Goal: Task Accomplishment & Management: Manage account settings

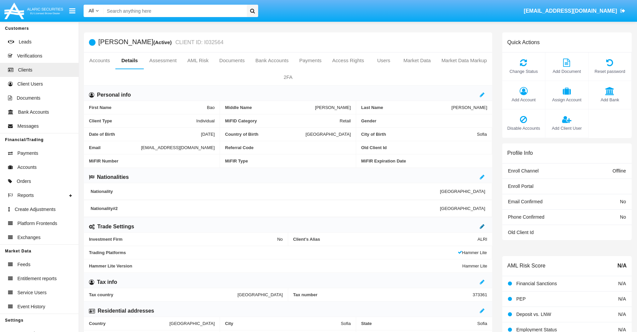
click at [482, 226] on icon at bounding box center [482, 226] width 5 height 5
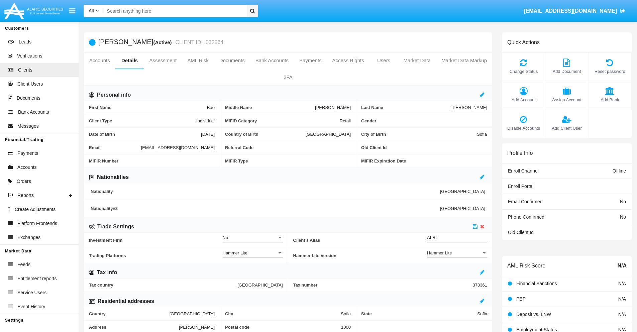
click at [457, 253] on div "Hammer Lite" at bounding box center [454, 253] width 54 height 6
click at [457, 256] on span "Hammer Lite Plus" at bounding box center [451, 256] width 49 height 13
click at [475, 226] on icon at bounding box center [475, 226] width 5 height 5
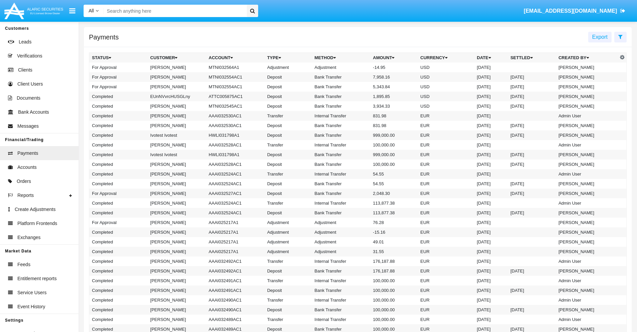
click at [232, 67] on td "MTNI032564A1" at bounding box center [235, 68] width 59 height 10
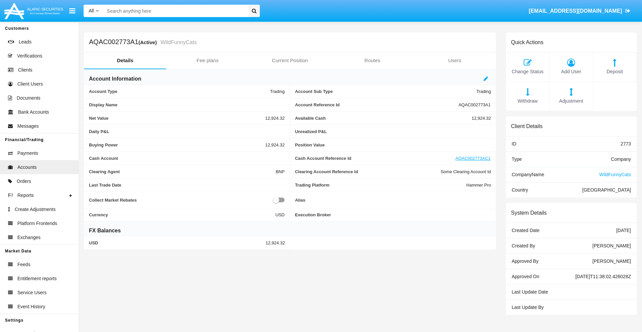
click at [571, 101] on span "Adjustment" at bounding box center [571, 101] width 36 height 7
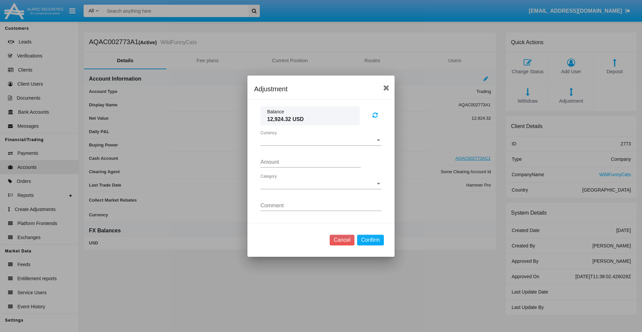
click at [321, 140] on span "Currency" at bounding box center [317, 140] width 115 height 6
click at [321, 145] on span "USD" at bounding box center [315, 145] width 110 height 16
click at [321, 184] on span "Category" at bounding box center [317, 184] width 115 height 6
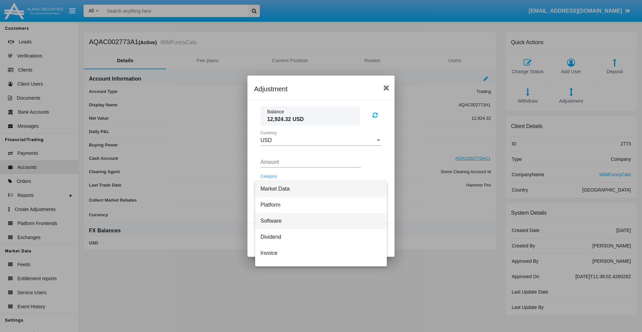
click at [318, 221] on span "Software" at bounding box center [320, 221] width 121 height 16
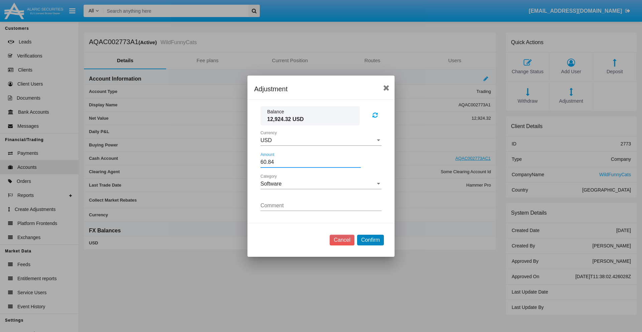
click at [370, 240] on button "Confirm" at bounding box center [370, 240] width 27 height 11
type input "60.8400"
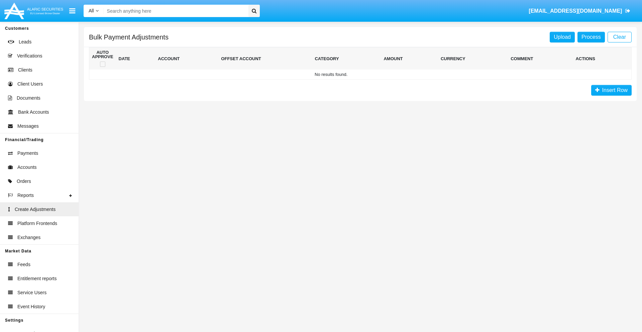
click at [611, 90] on span "Insert Row" at bounding box center [613, 90] width 28 height 6
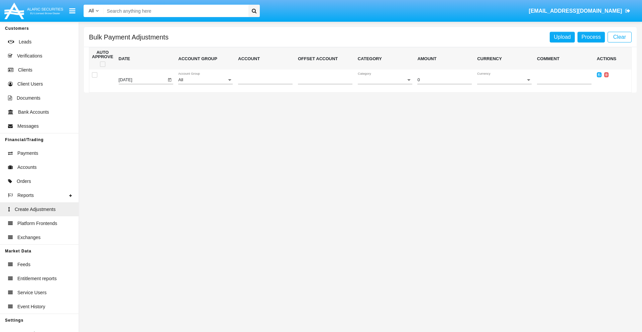
click at [205, 80] on div "All" at bounding box center [202, 80] width 48 height 5
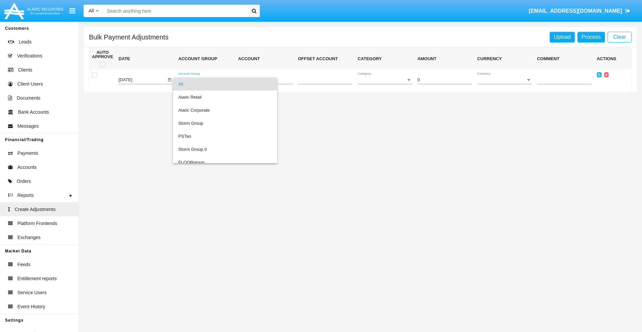
scroll to position [632, 0]
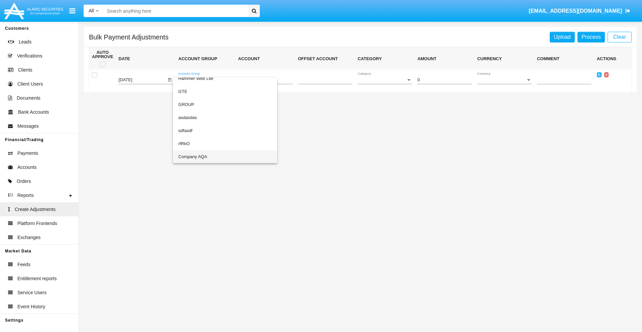
click at [211, 156] on span "Company AQA" at bounding box center [225, 156] width 94 height 13
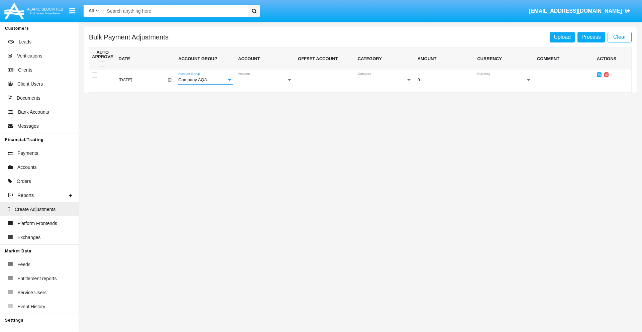
click at [265, 80] on span "Account" at bounding box center [262, 80] width 48 height 5
click at [262, 110] on span "AQAC002773A2" at bounding box center [265, 110] width 54 height 13
click at [385, 80] on span "Category" at bounding box center [382, 80] width 48 height 5
click at [386, 110] on span "Software" at bounding box center [381, 110] width 47 height 13
type input "-55.36"
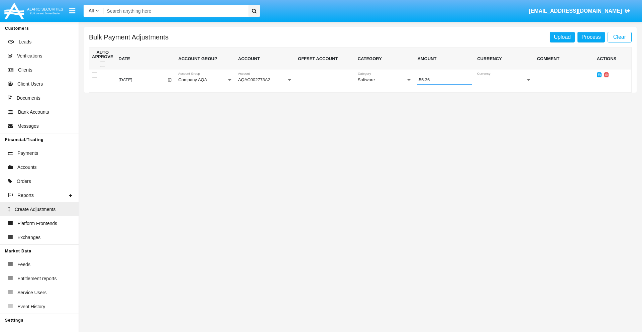
click at [504, 80] on span "Currency" at bounding box center [501, 80] width 48 height 5
click at [504, 97] on span "EUR" at bounding box center [504, 97] width 54 height 13
click at [599, 75] on icon at bounding box center [599, 74] width 3 height 3
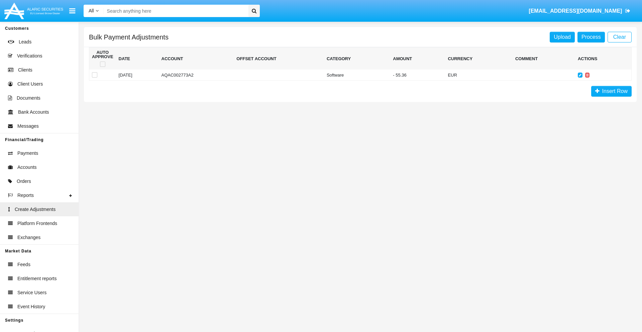
click at [102, 64] on span at bounding box center [102, 64] width 5 height 5
click at [102, 67] on input "checkbox" at bounding box center [102, 67] width 0 height 0
checkbox input "true"
click at [591, 37] on link "Process" at bounding box center [590, 37] width 27 height 11
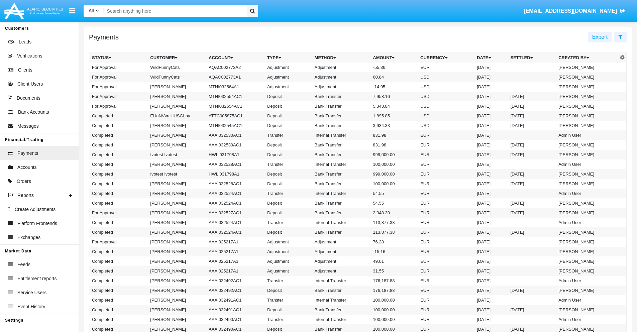
click at [358, 67] on td "Adjustment" at bounding box center [341, 68] width 59 height 10
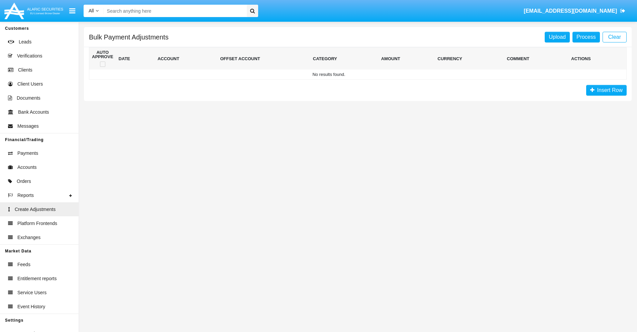
click at [606, 90] on span "Insert Row" at bounding box center [608, 90] width 28 height 6
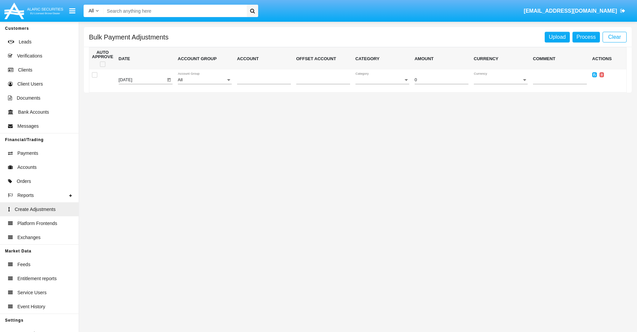
click at [205, 80] on div "All" at bounding box center [202, 80] width 48 height 5
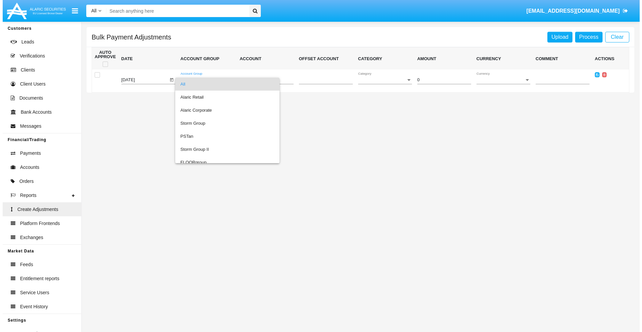
scroll to position [632, 0]
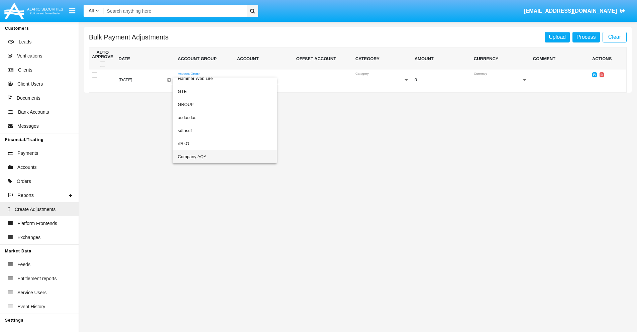
click at [211, 156] on span "Company AQA" at bounding box center [225, 156] width 94 height 13
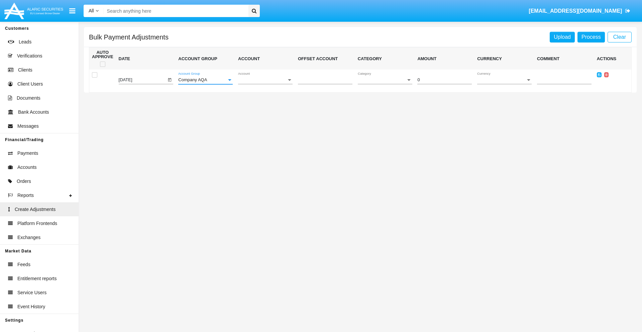
click at [265, 80] on span "Account" at bounding box center [262, 80] width 48 height 5
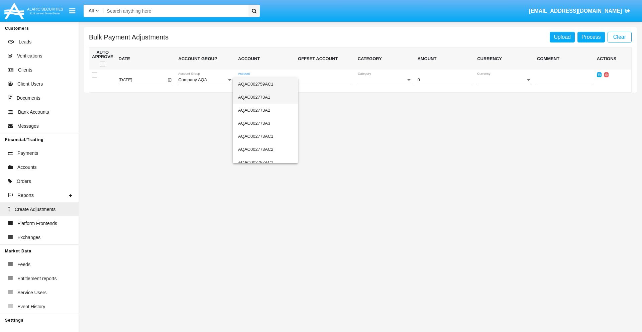
click at [262, 97] on span "AQAC002773A1" at bounding box center [265, 97] width 54 height 13
click at [385, 80] on span "Category" at bounding box center [382, 80] width 48 height 5
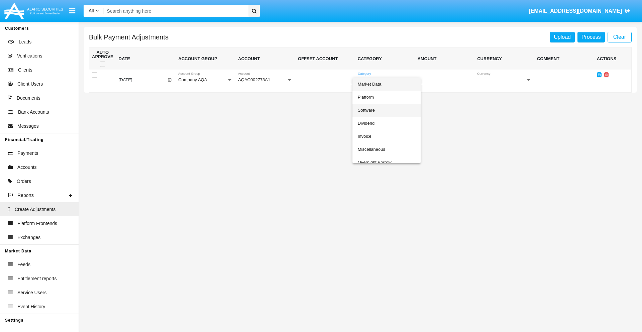
click at [386, 110] on span "Software" at bounding box center [387, 110] width 58 height 13
type input "-19.71"
click at [504, 80] on span "Currency" at bounding box center [501, 80] width 48 height 5
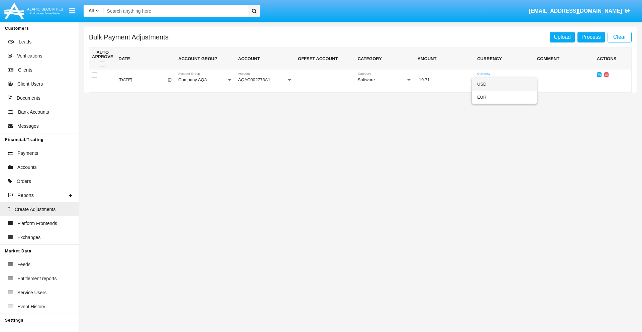
click at [504, 84] on span "USD" at bounding box center [504, 84] width 54 height 13
click at [599, 75] on icon at bounding box center [599, 74] width 3 height 3
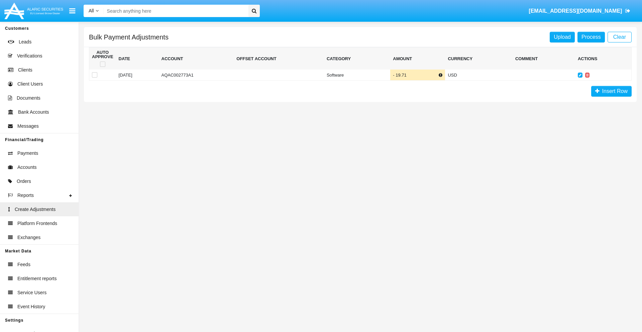
click at [102, 64] on span at bounding box center [102, 64] width 5 height 5
click at [102, 67] on input "checkbox" at bounding box center [102, 67] width 0 height 0
checkbox input "true"
click at [591, 37] on link "Process" at bounding box center [590, 37] width 27 height 11
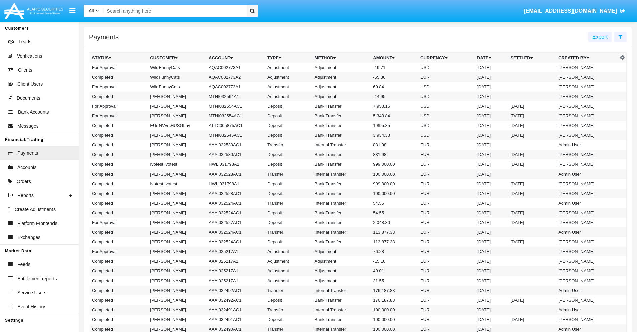
click at [358, 67] on td "Adjustment" at bounding box center [341, 68] width 59 height 10
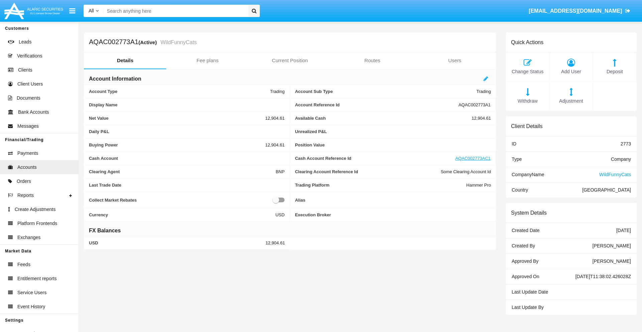
click at [614, 72] on span "Deposit" at bounding box center [614, 71] width 36 height 7
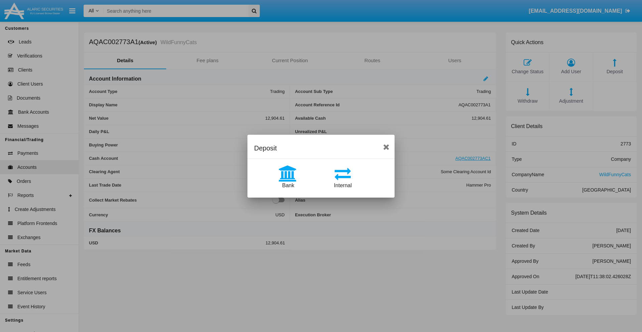
click at [288, 185] on span "Bank" at bounding box center [288, 186] width 12 height 6
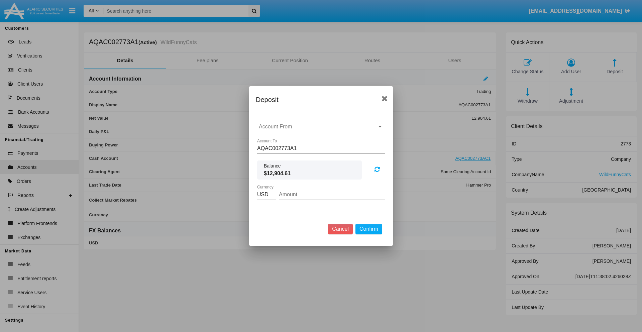
click at [321, 127] on input "Account From" at bounding box center [321, 127] width 124 height 6
click at [273, 140] on span "ACDC" at bounding box center [273, 140] width 15 height 6
type input "ACDC"
type input "30.25"
click at [368, 229] on button "Confirm" at bounding box center [368, 229] width 27 height 11
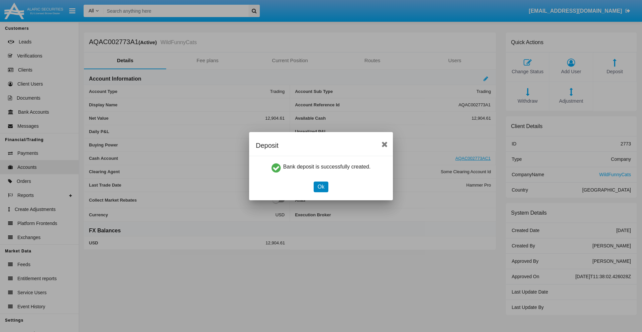
click at [321, 187] on button "Ok" at bounding box center [321, 187] width 15 height 11
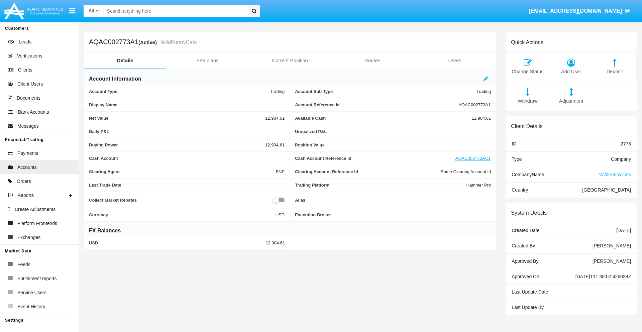
click at [614, 72] on span "Deposit" at bounding box center [614, 71] width 36 height 7
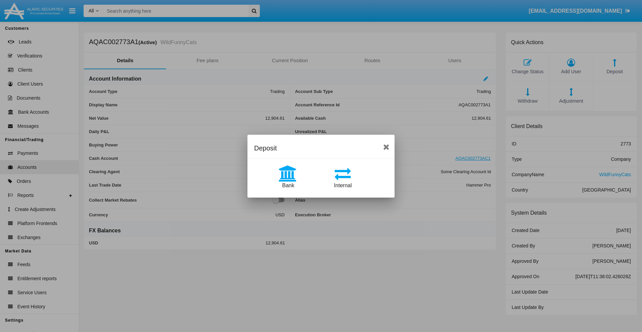
click at [343, 185] on span "Internal" at bounding box center [343, 186] width 18 height 6
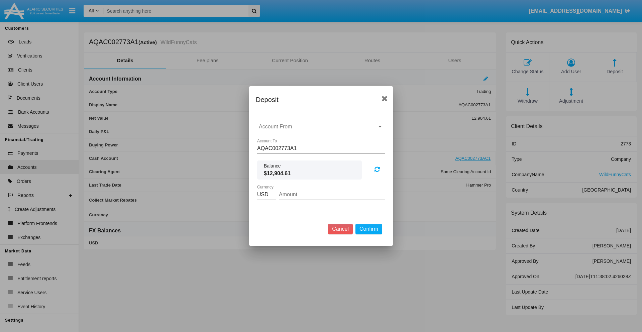
click at [321, 127] on input "Account From" at bounding box center [321, 127] width 124 height 6
click at [287, 156] on span "AQAC002773AC1" at bounding box center [287, 156] width 43 height 6
type input "AQAC002773AC1"
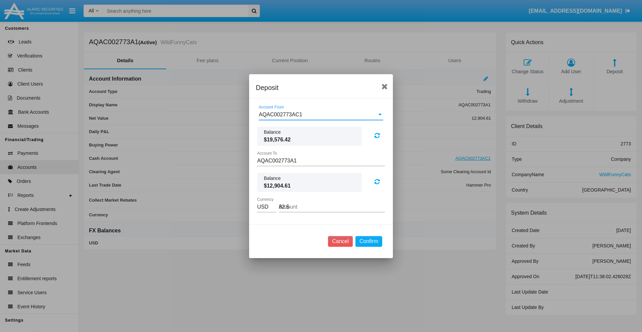
type input "82.57"
click at [368, 241] on button "Confirm" at bounding box center [368, 241] width 27 height 11
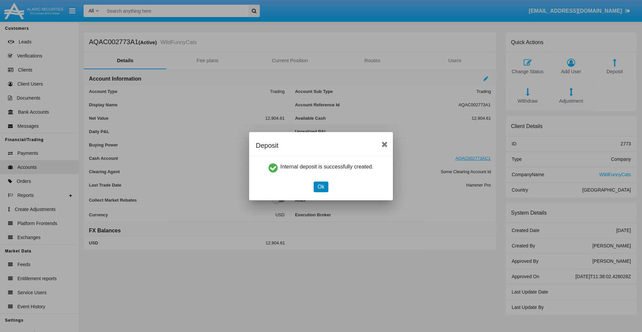
click at [321, 187] on button "Ok" at bounding box center [321, 187] width 15 height 11
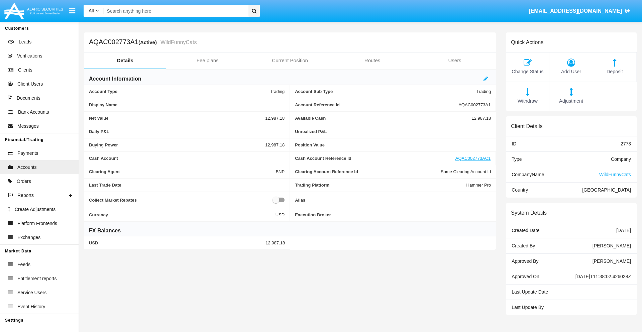
click at [527, 101] on span "Withdraw" at bounding box center [527, 101] width 36 height 7
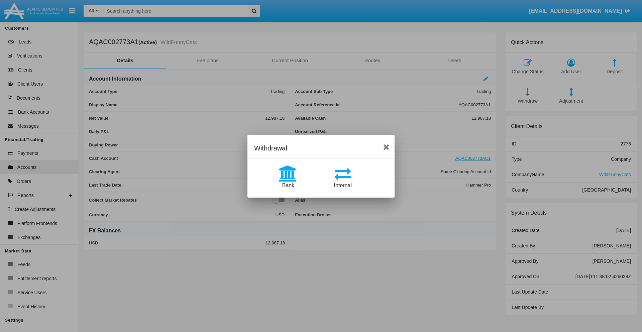
click at [343, 185] on span "Internal" at bounding box center [343, 186] width 18 height 6
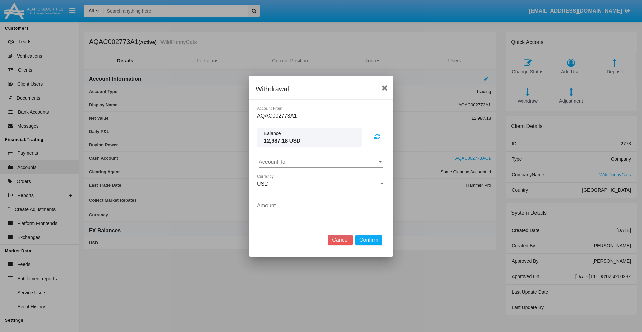
click at [321, 162] on input "Account To" at bounding box center [321, 162] width 124 height 6
click at [287, 191] on span "AQAC002773AC1" at bounding box center [287, 192] width 43 height 6
type input "AQAC002773AC1"
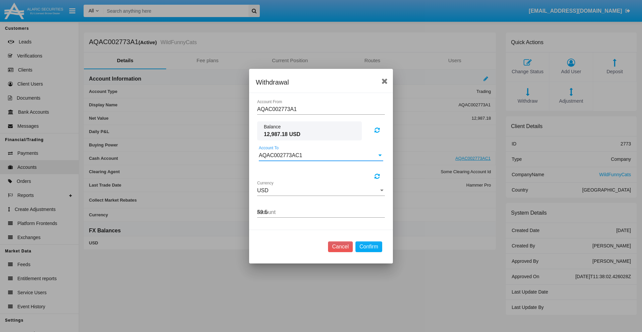
type input "59.56"
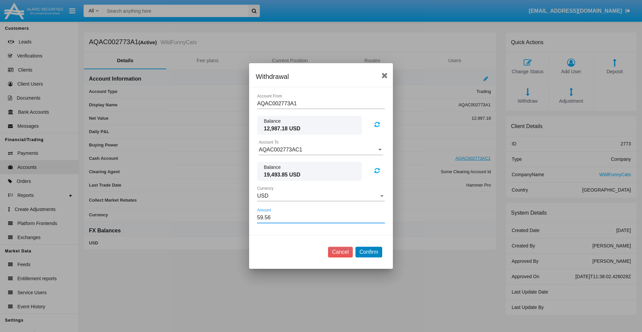
click at [368, 252] on button "Confirm" at bounding box center [368, 252] width 27 height 11
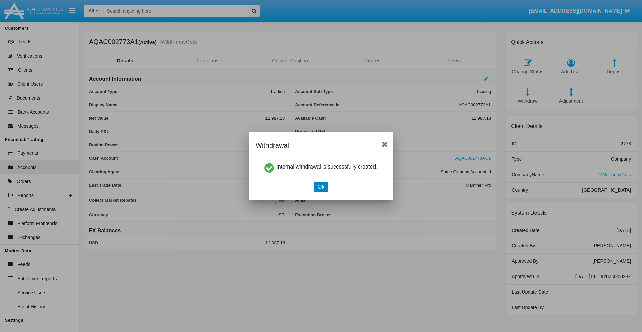
click at [321, 187] on button "Ok" at bounding box center [321, 187] width 15 height 11
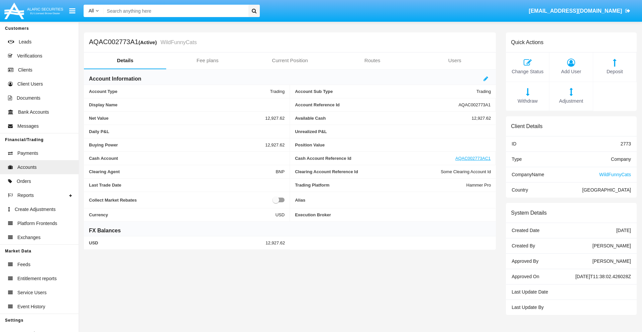
click at [527, 101] on span "Withdraw" at bounding box center [527, 101] width 36 height 7
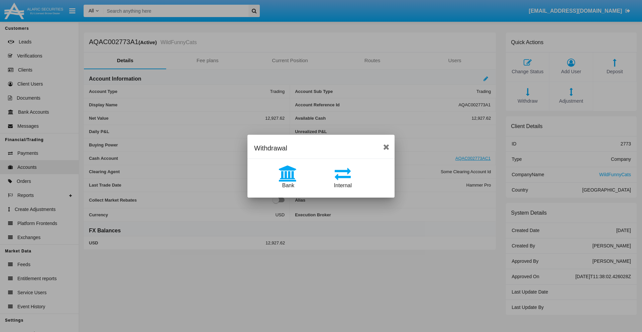
click at [288, 185] on span "Bank" at bounding box center [288, 186] width 12 height 6
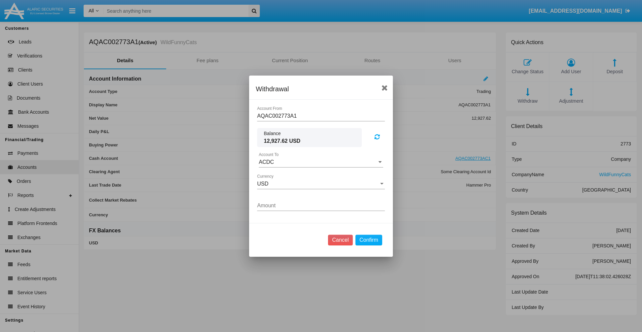
click at [321, 162] on input "ACDC" at bounding box center [321, 162] width 124 height 6
click at [273, 175] on span "ACDC" at bounding box center [273, 176] width 15 height 6
type input "ACDC"
type input "24.15"
click at [368, 240] on button "Confirm" at bounding box center [368, 240] width 27 height 11
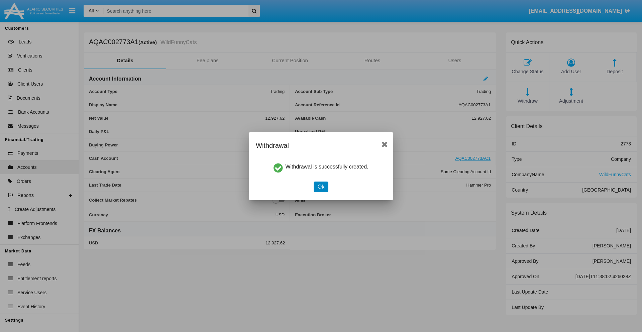
click at [321, 187] on button "Ok" at bounding box center [321, 187] width 15 height 11
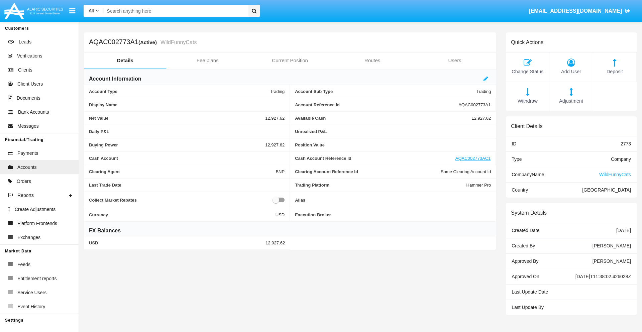
click at [571, 101] on span "Adjustment" at bounding box center [571, 101] width 36 height 7
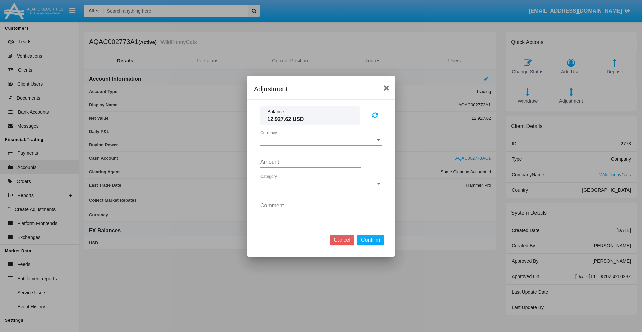
click at [321, 140] on span "Currency" at bounding box center [317, 140] width 115 height 6
click at [321, 145] on span "USD" at bounding box center [315, 145] width 110 height 16
click at [321, 184] on span "Category" at bounding box center [317, 184] width 115 height 6
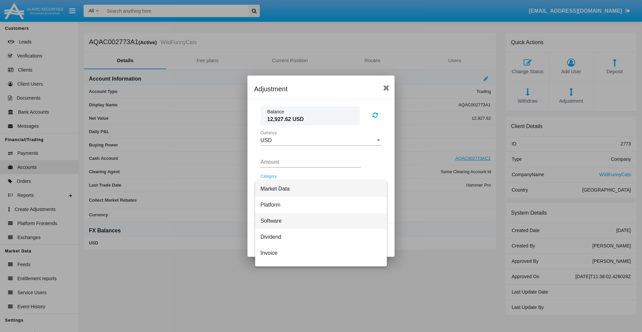
click at [318, 221] on span "Software" at bounding box center [320, 221] width 121 height 16
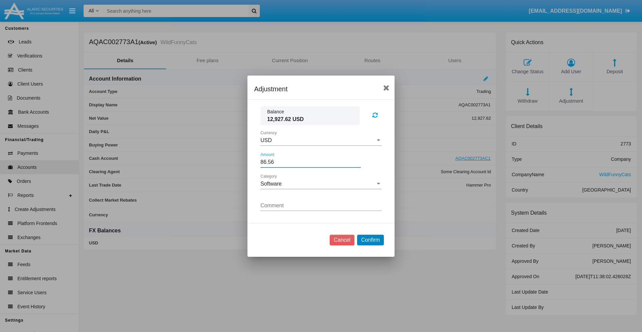
click at [370, 240] on button "Confirm" at bounding box center [370, 240] width 27 height 11
type input "86.5600"
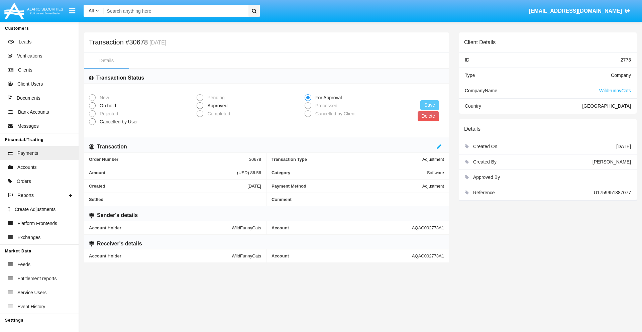
click at [216, 106] on span "Approved" at bounding box center [216, 105] width 26 height 7
click at [200, 109] on input "Approved" at bounding box center [200, 109] width 0 height 0
radio input "true"
click at [430, 105] on button "Save" at bounding box center [429, 105] width 19 height 10
click at [428, 116] on button "Delete" at bounding box center [428, 116] width 21 height 10
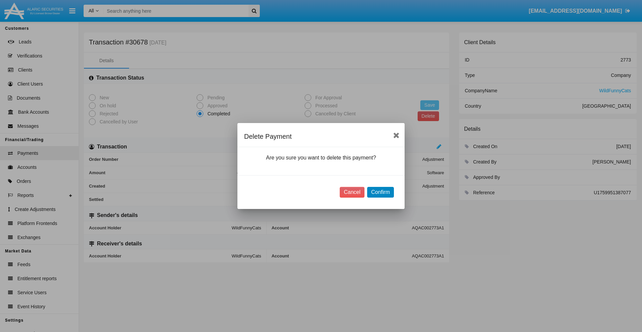
click at [380, 192] on button "Confirm" at bounding box center [380, 192] width 27 height 11
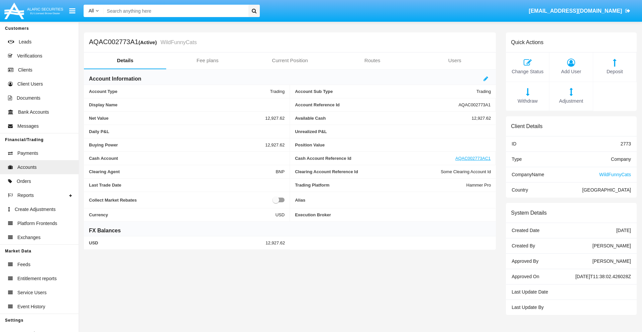
click at [614, 72] on span "Deposit" at bounding box center [614, 71] width 36 height 7
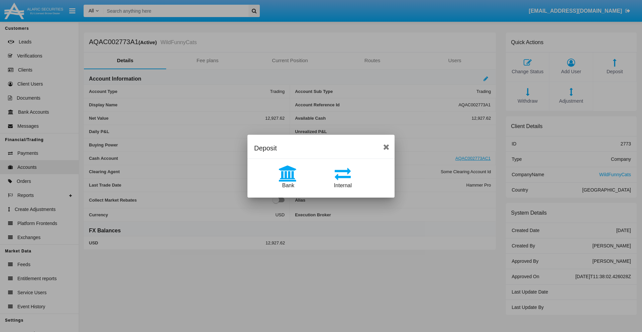
click at [288, 185] on span "Bank" at bounding box center [288, 186] width 12 height 6
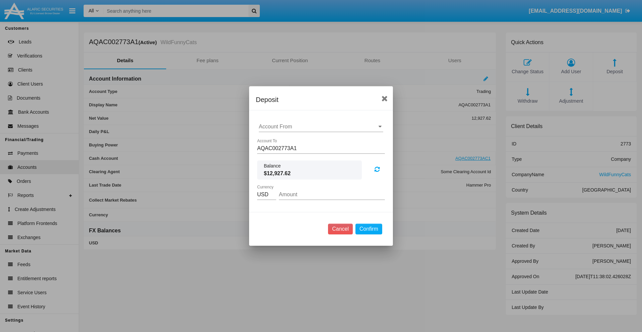
click at [321, 127] on input "Account From" at bounding box center [321, 127] width 124 height 6
click at [273, 140] on span "ACDC" at bounding box center [273, 140] width 15 height 6
type input "ACDC"
type input "97.37"
click at [368, 229] on button "Confirm" at bounding box center [368, 229] width 27 height 11
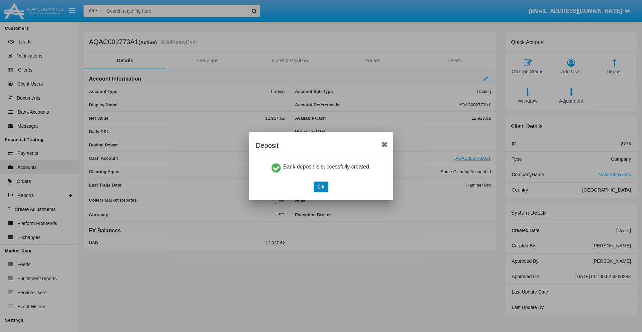
click at [321, 187] on button "Ok" at bounding box center [321, 187] width 15 height 11
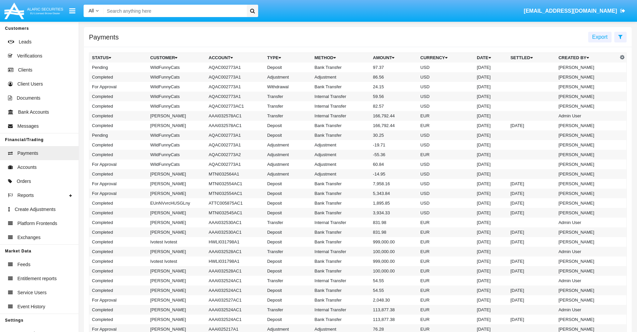
click at [358, 67] on td "Bank Transfer" at bounding box center [341, 68] width 59 height 10
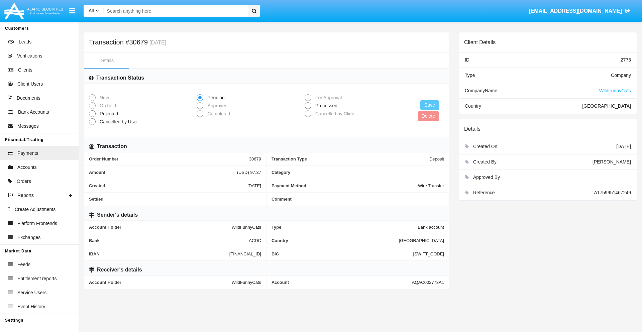
click at [325, 106] on span "Processed" at bounding box center [325, 105] width 28 height 7
click at [308, 109] on input "Processed" at bounding box center [308, 109] width 0 height 0
radio input "true"
click at [430, 105] on button "Save" at bounding box center [429, 105] width 19 height 10
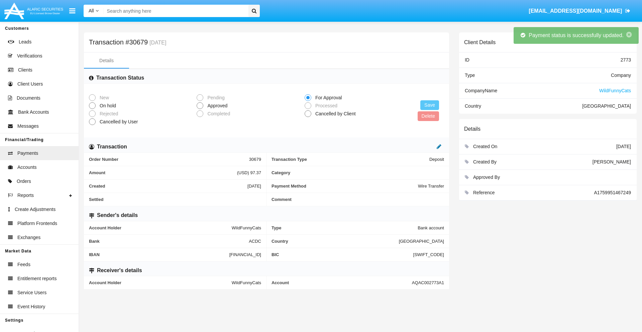
click at [439, 146] on icon at bounding box center [439, 146] width 5 height 5
type input "3.46"
click at [432, 146] on icon at bounding box center [432, 146] width 5 height 5
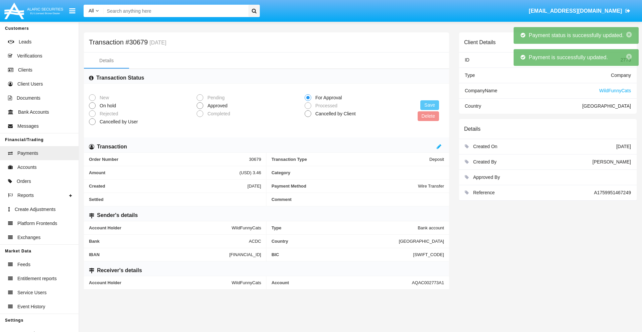
click at [216, 106] on span "Approved" at bounding box center [216, 105] width 26 height 7
click at [200, 109] on input "Approved" at bounding box center [200, 109] width 0 height 0
radio input "true"
click at [430, 105] on button "Save" at bounding box center [429, 105] width 19 height 10
